Goal: Transaction & Acquisition: Purchase product/service

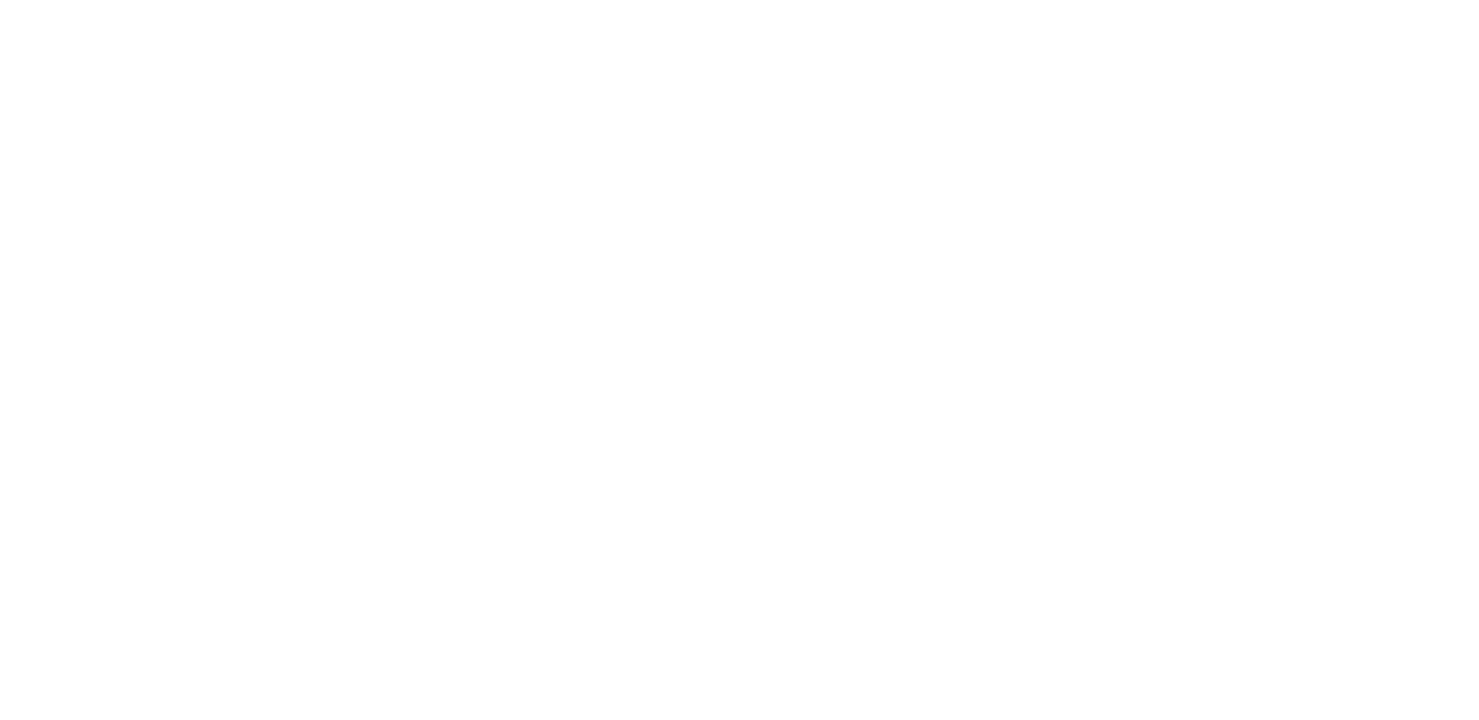
select select "*"
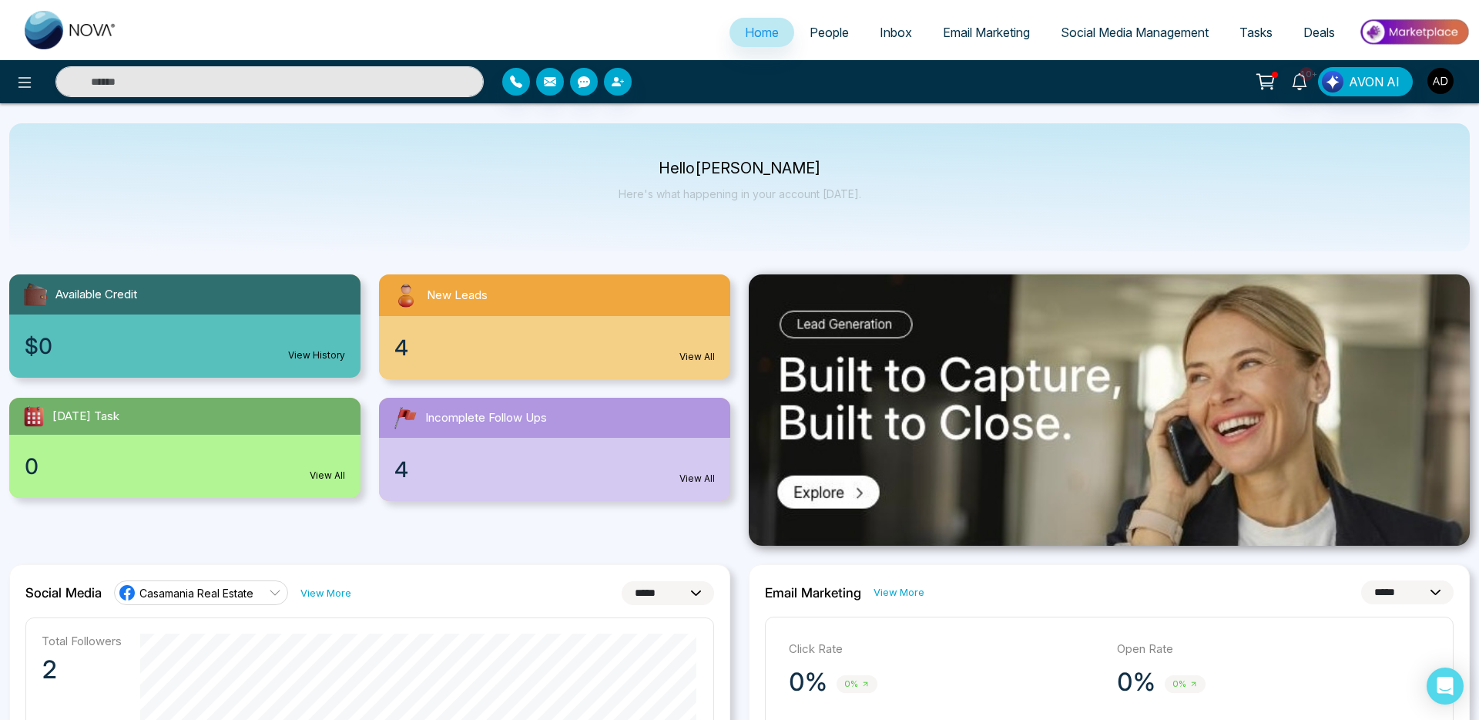
click at [1429, 32] on img at bounding box center [1414, 32] width 112 height 35
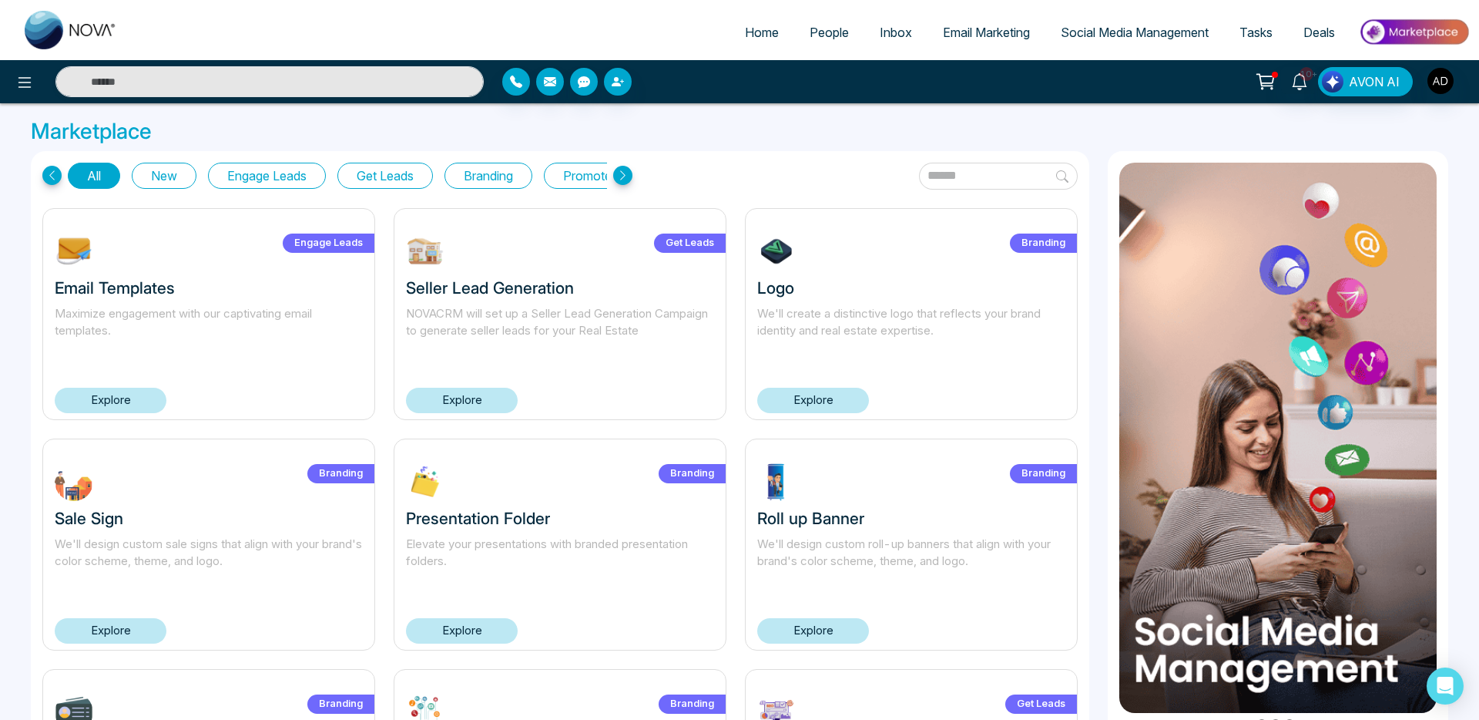
click at [482, 406] on link "Explore" at bounding box center [462, 400] width 112 height 25
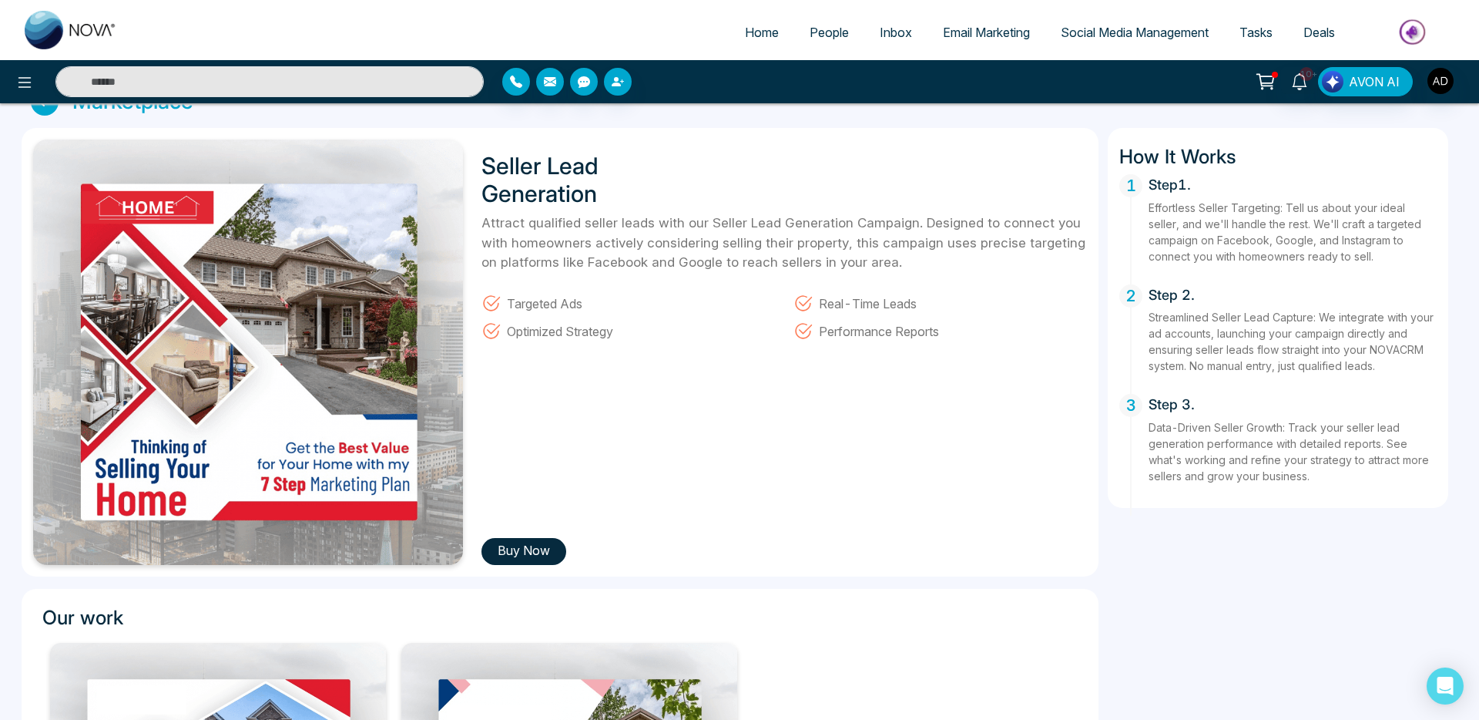
scroll to position [39, 0]
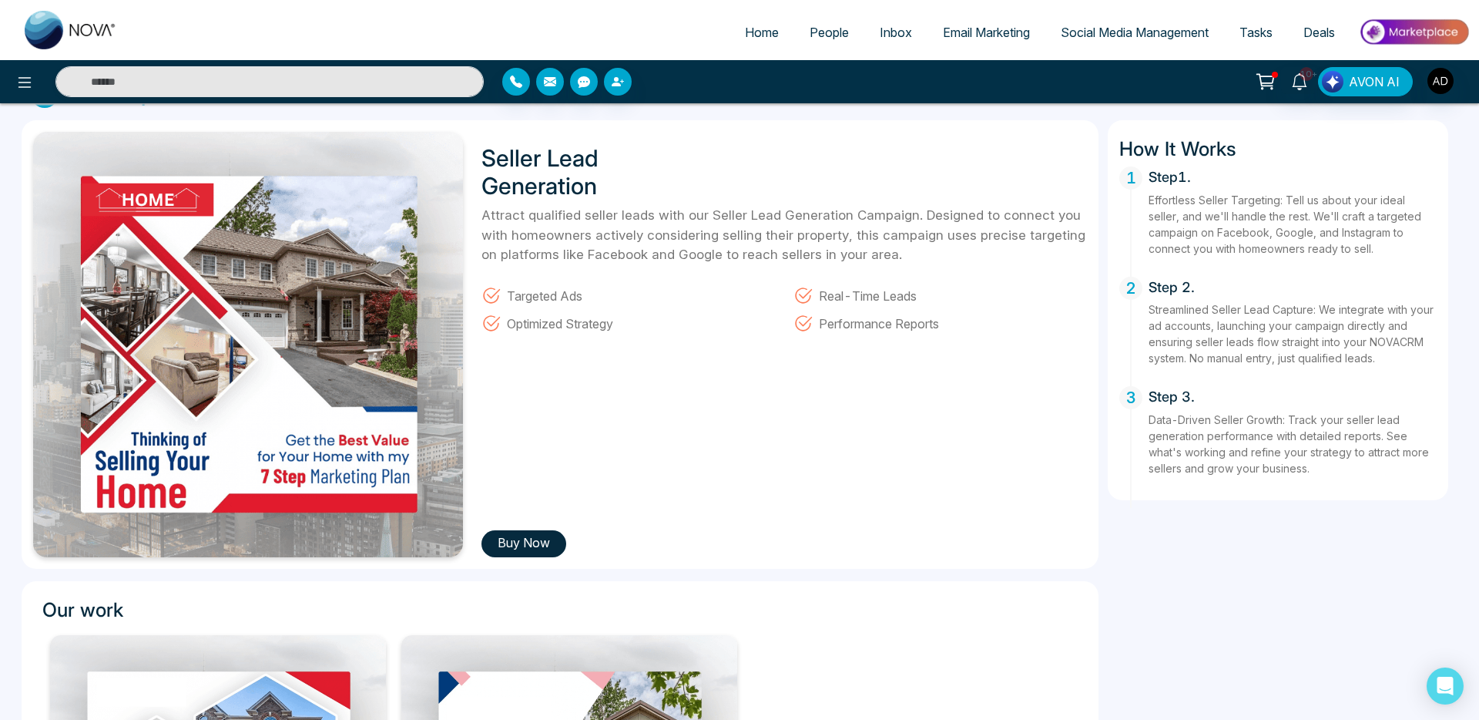
click at [522, 544] on button "Buy Now" at bounding box center [524, 543] width 85 height 27
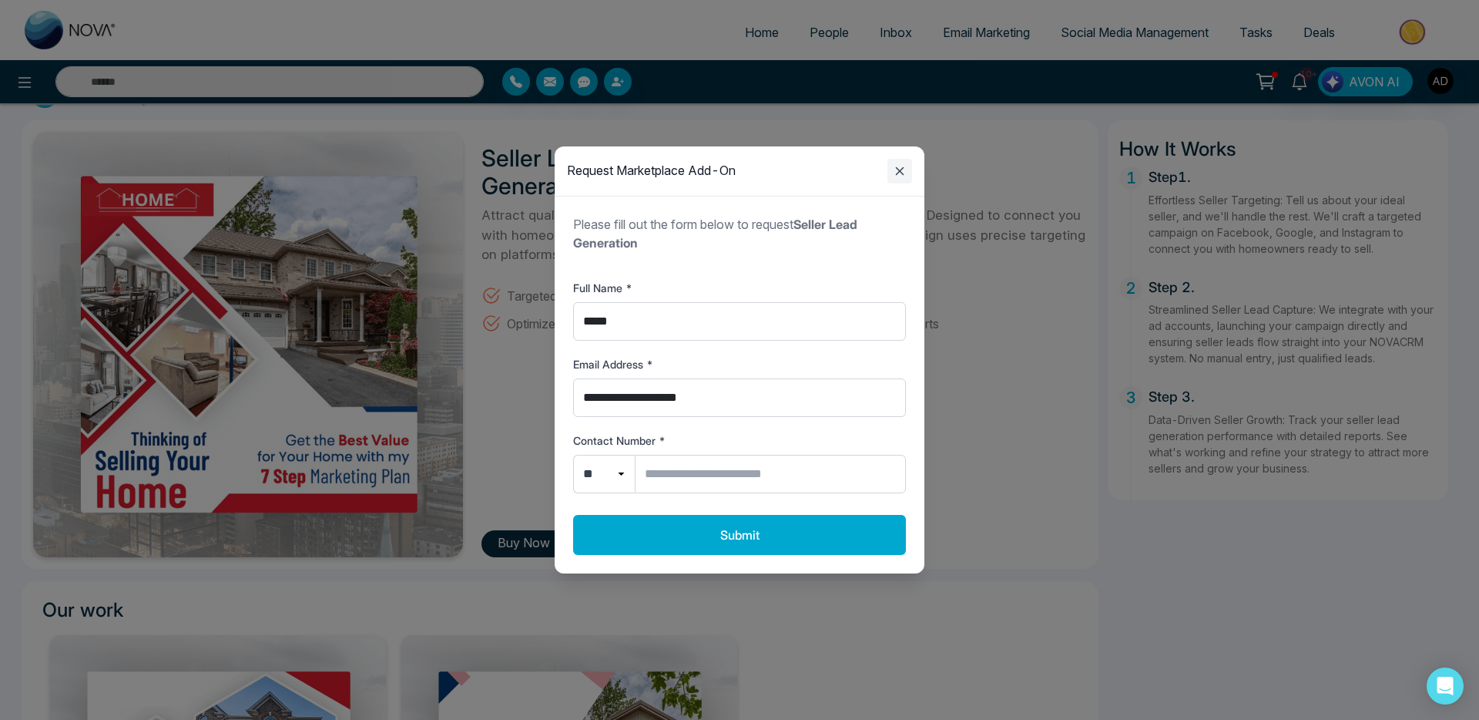
click at [907, 172] on icon "Close modal" at bounding box center [900, 171] width 18 height 18
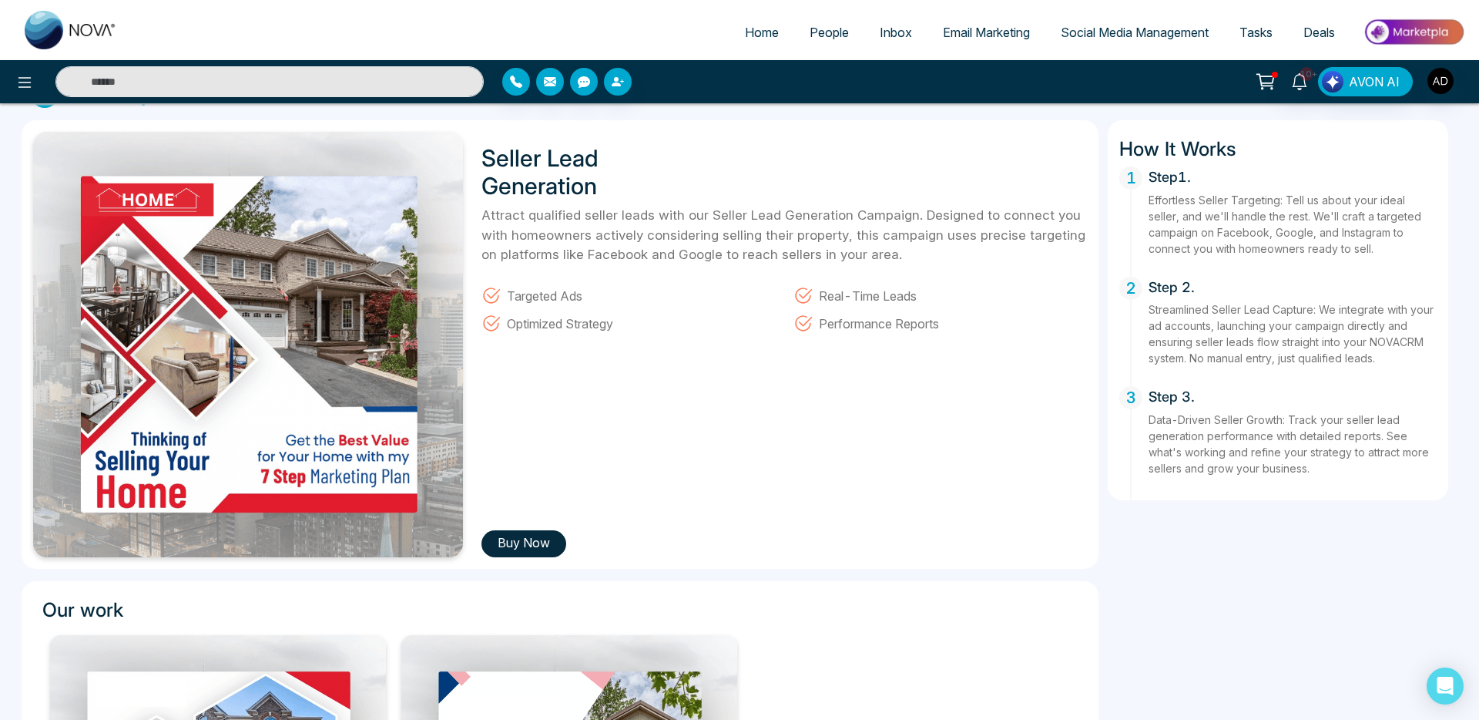
click at [520, 557] on div "Seller Lead Generation Attract qualified seller leads with our Seller Lead Gene…" at bounding box center [560, 344] width 1077 height 448
click at [522, 556] on button "Buy Now" at bounding box center [524, 543] width 85 height 27
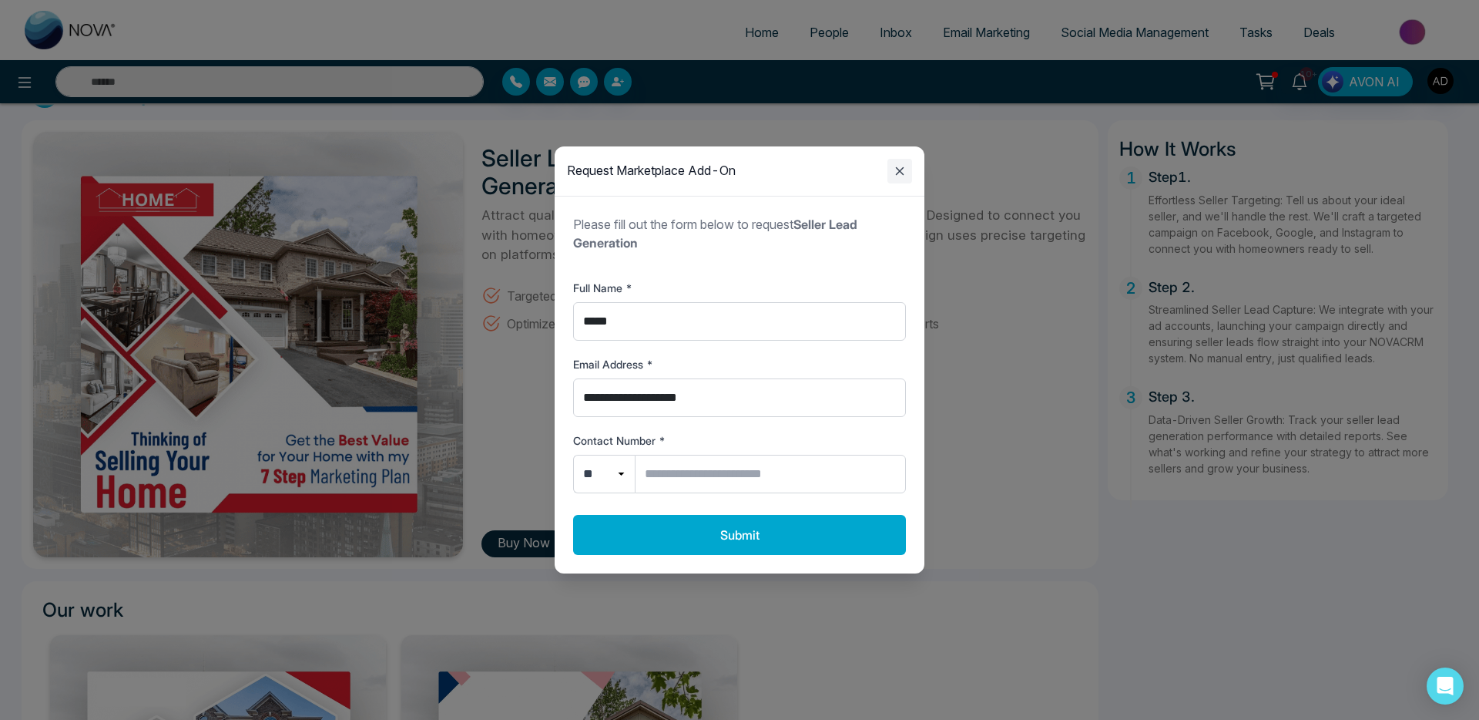
click at [896, 177] on icon "Close modal" at bounding box center [900, 171] width 18 height 18
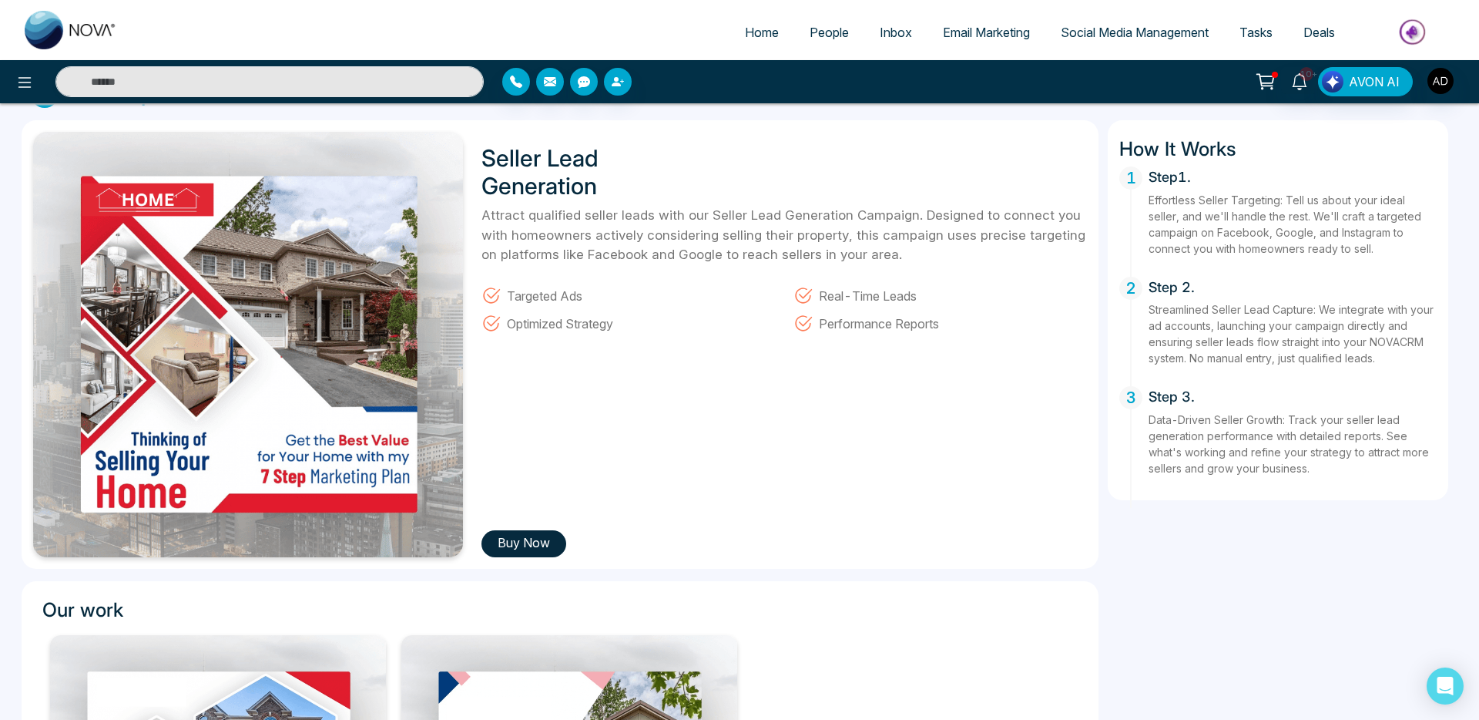
click at [530, 545] on button "Buy Now" at bounding box center [524, 543] width 85 height 27
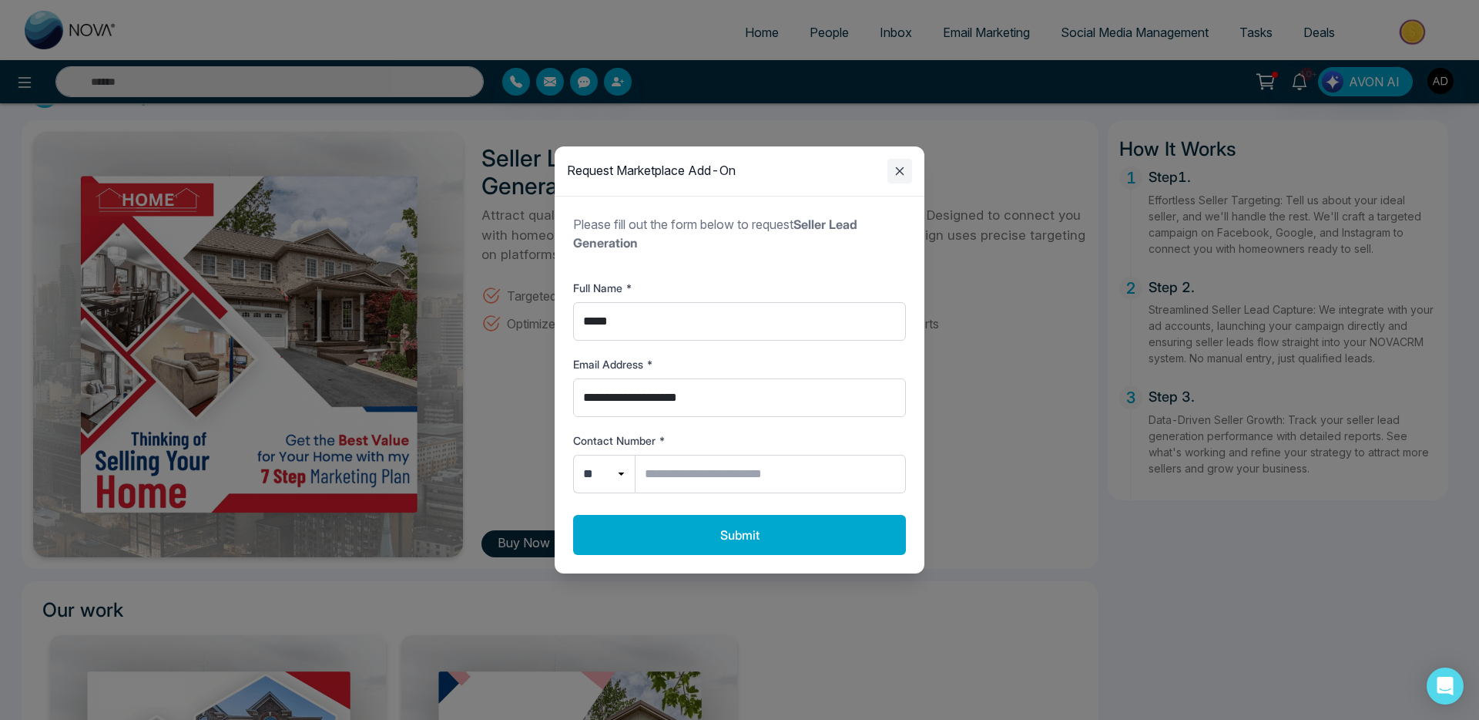
click at [893, 172] on icon "Close modal" at bounding box center [900, 171] width 18 height 18
